Goal: Task Accomplishment & Management: Use online tool/utility

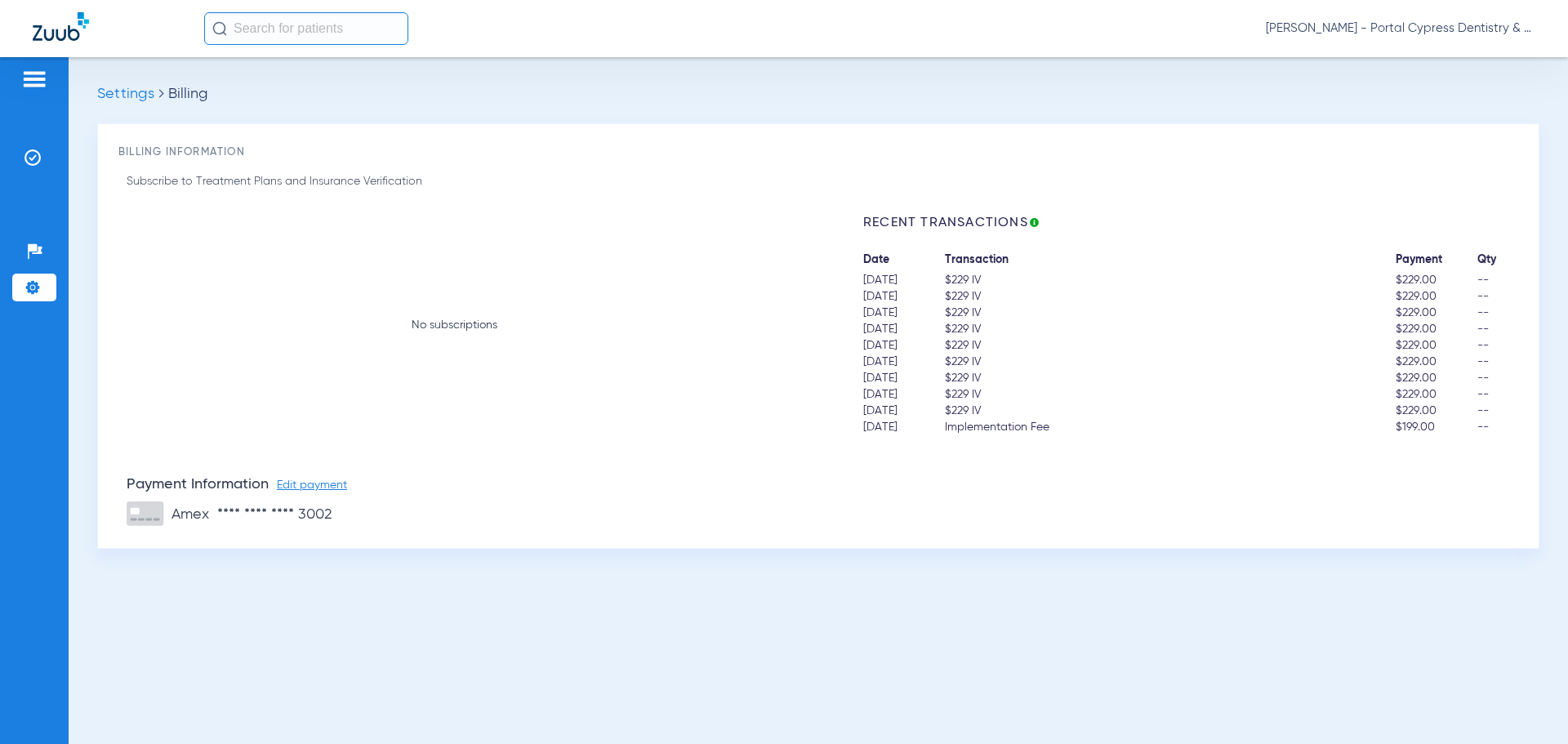
click at [75, 36] on img at bounding box center [60, 27] width 57 height 29
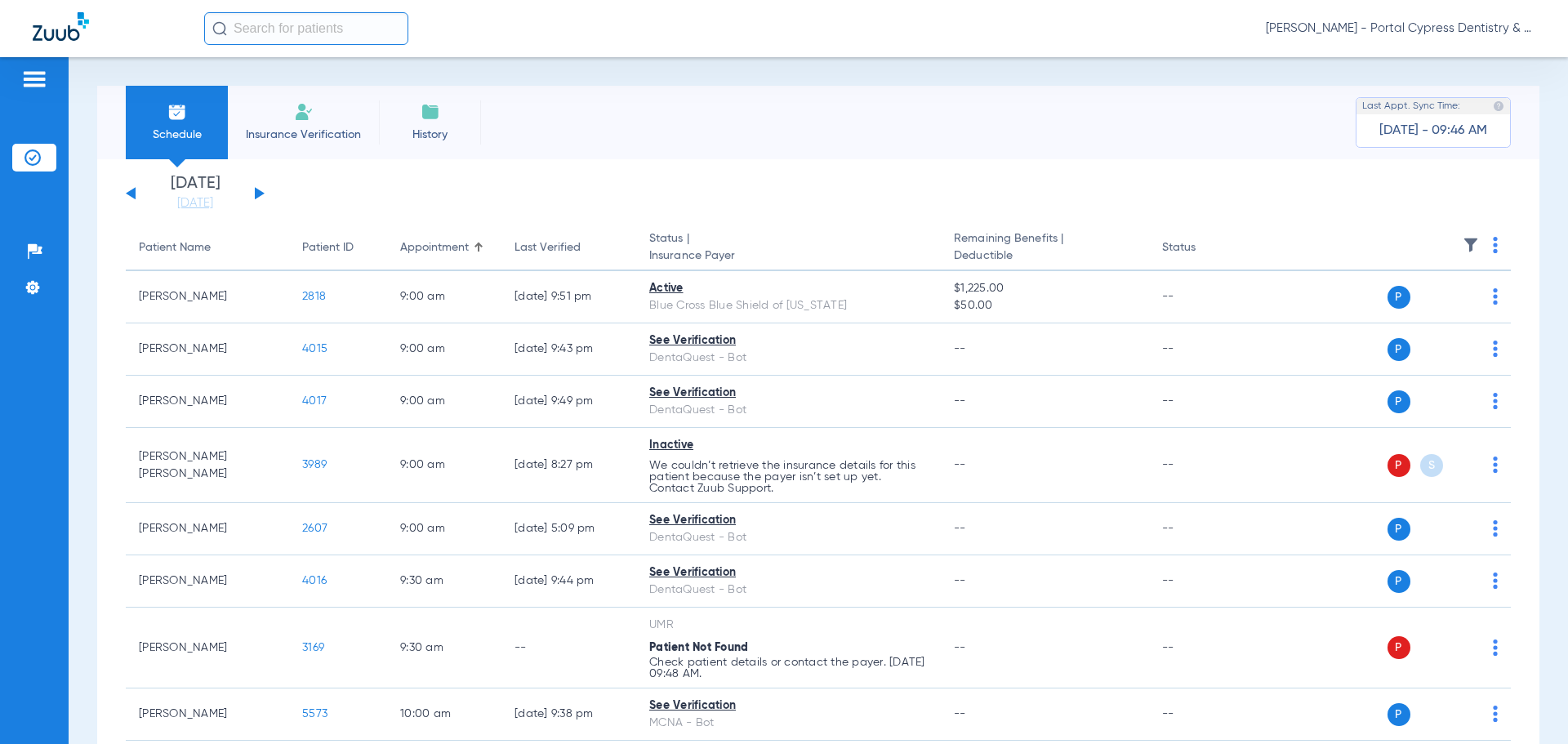
click at [251, 188] on div "[DATE] [DATE] [DATE] [DATE] [DATE] [DATE] [DATE] [DATE] [DATE] [DATE] [DATE] [D…" at bounding box center [194, 193] width 139 height 36
click at [258, 194] on button at bounding box center [260, 192] width 10 height 12
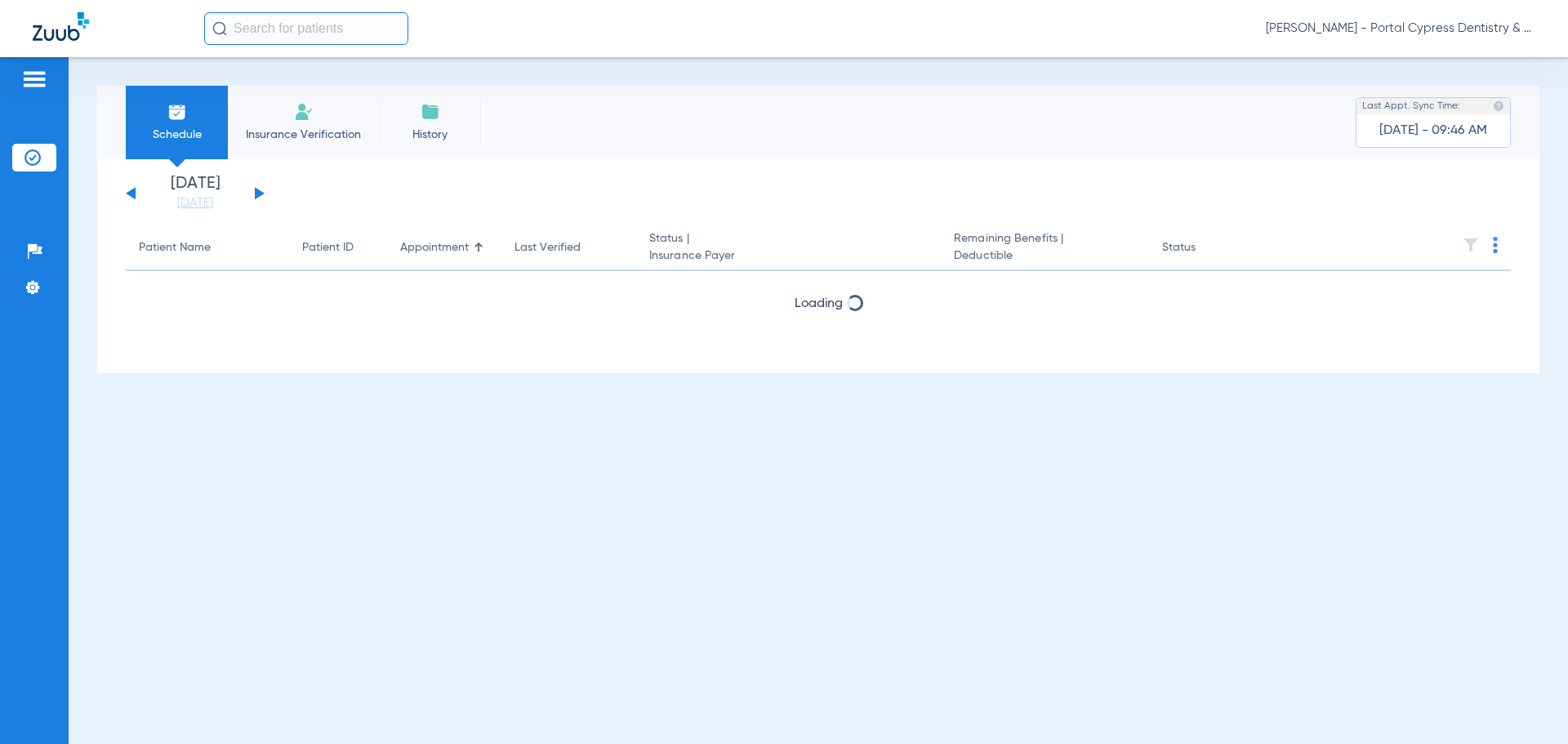
click at [258, 194] on button at bounding box center [260, 192] width 10 height 12
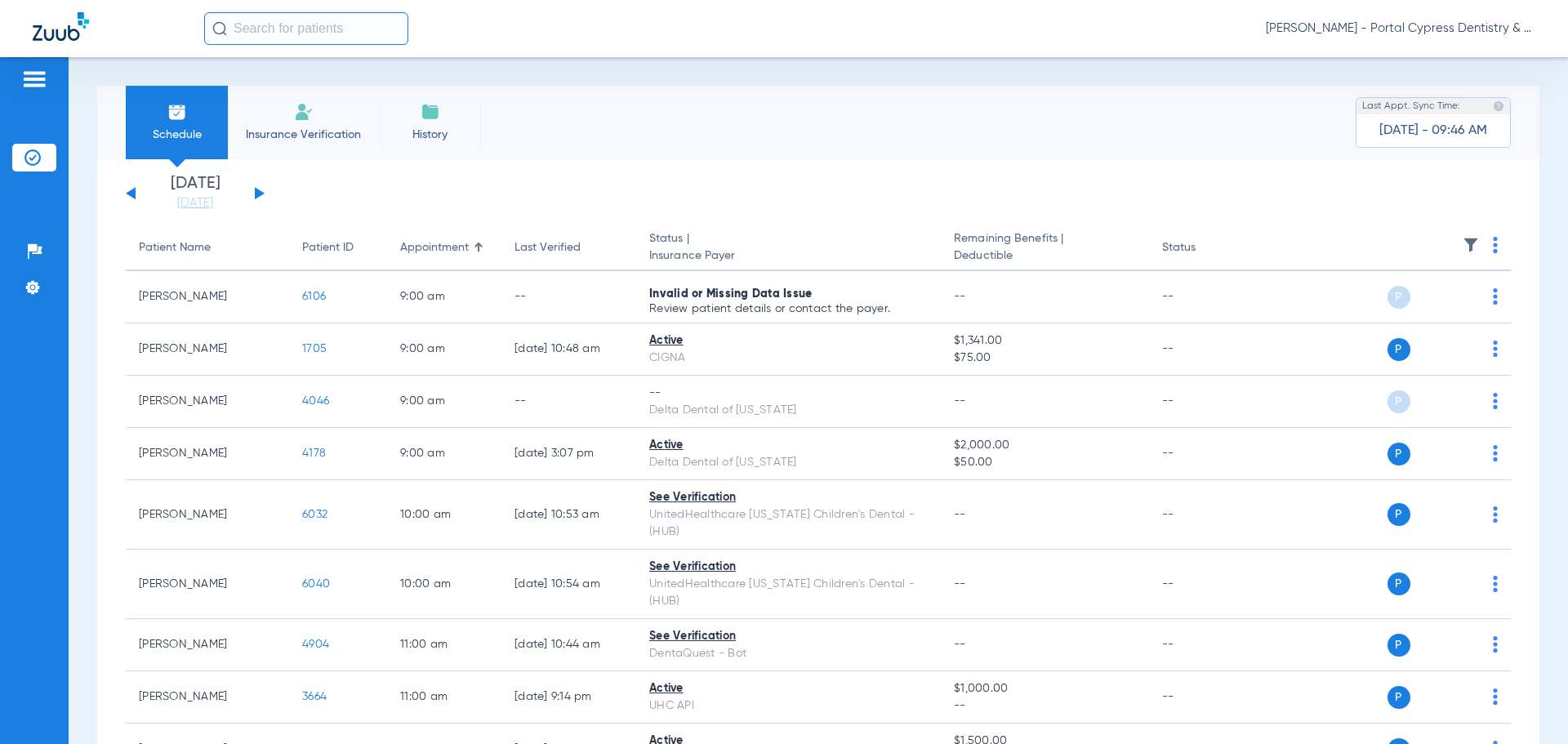
click at [1493, 246] on img at bounding box center [1495, 244] width 5 height 16
click at [1432, 311] on span "Verify All" at bounding box center [1422, 309] width 98 height 11
